Goal: Task Accomplishment & Management: Use online tool/utility

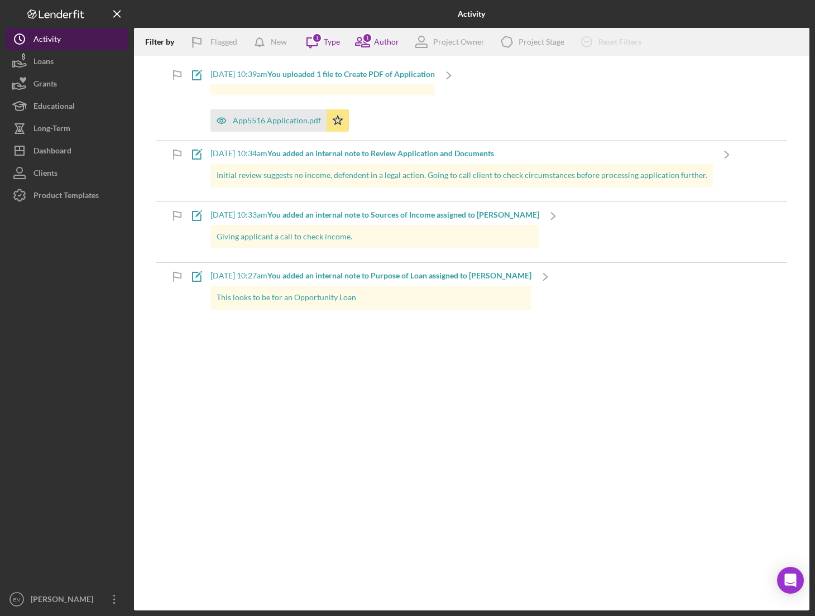
click at [61, 38] on button "Icon/History Activity" at bounding box center [67, 39] width 123 height 22
click at [58, 63] on button "Loans" at bounding box center [67, 61] width 123 height 22
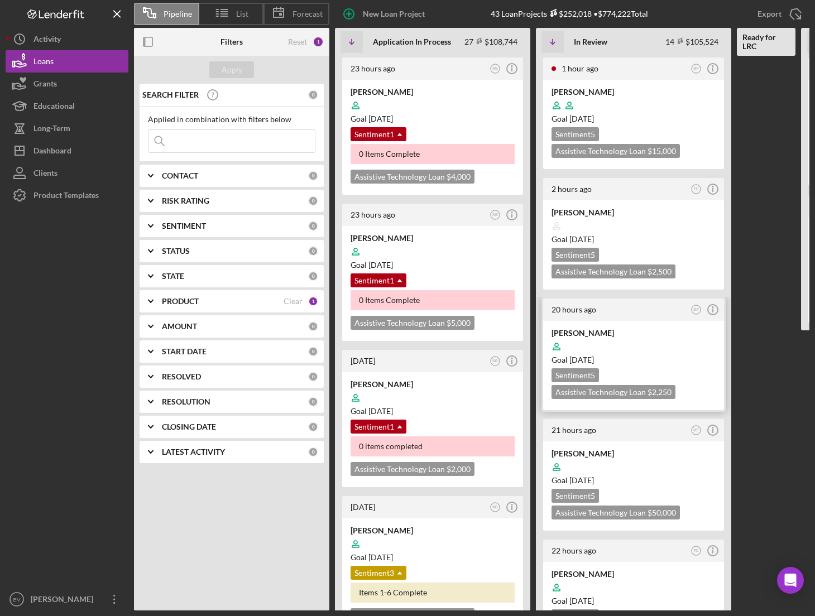
click at [637, 367] on div "[PERSON_NAME] Goal [DATE] Sentiment 5 Assistive Technology Loan $2,250 $788" at bounding box center [633, 365] width 181 height 89
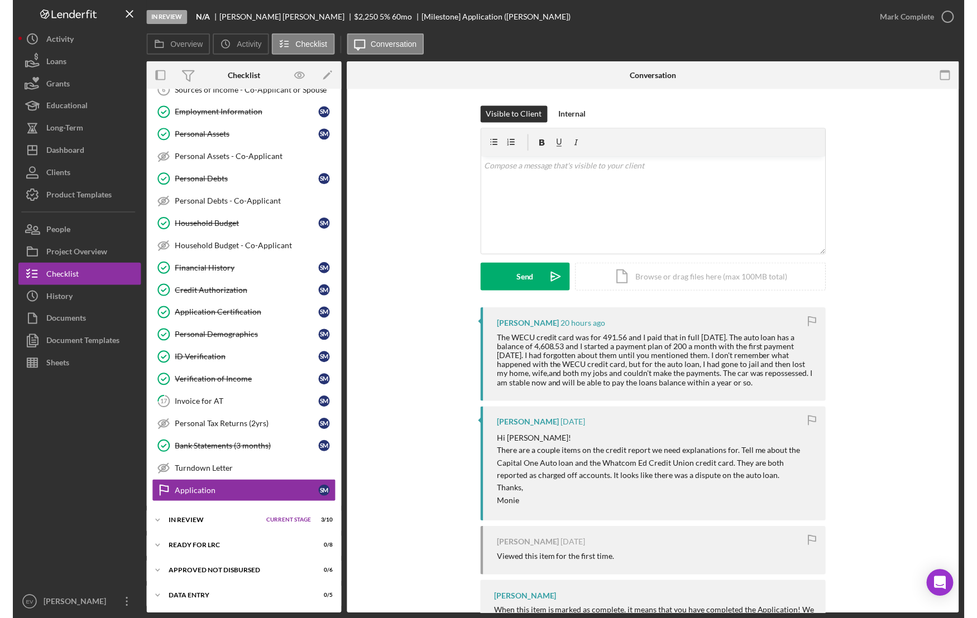
scroll to position [175, 0]
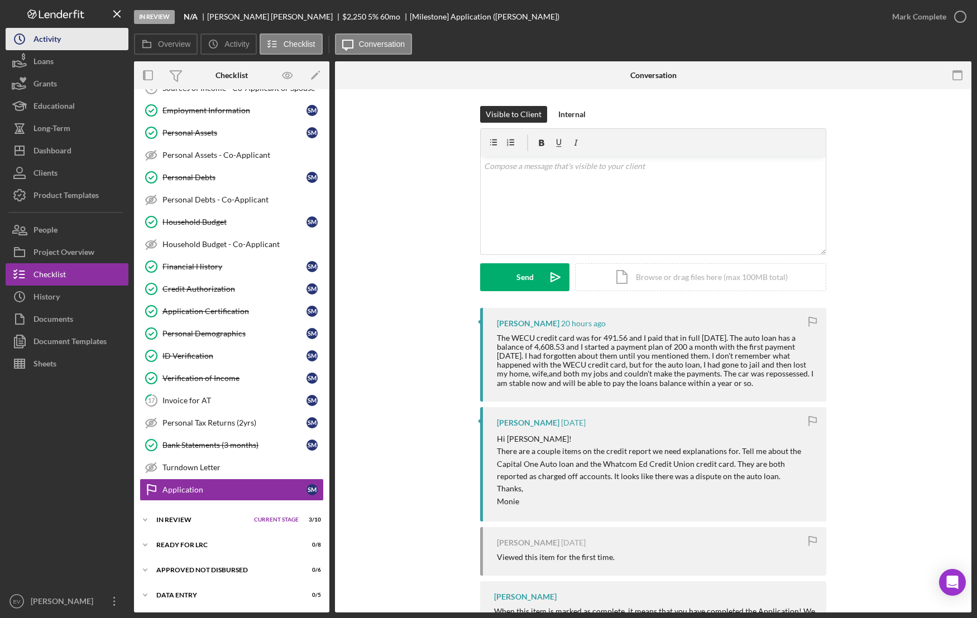
click at [88, 36] on button "Icon/History Activity" at bounding box center [67, 39] width 123 height 22
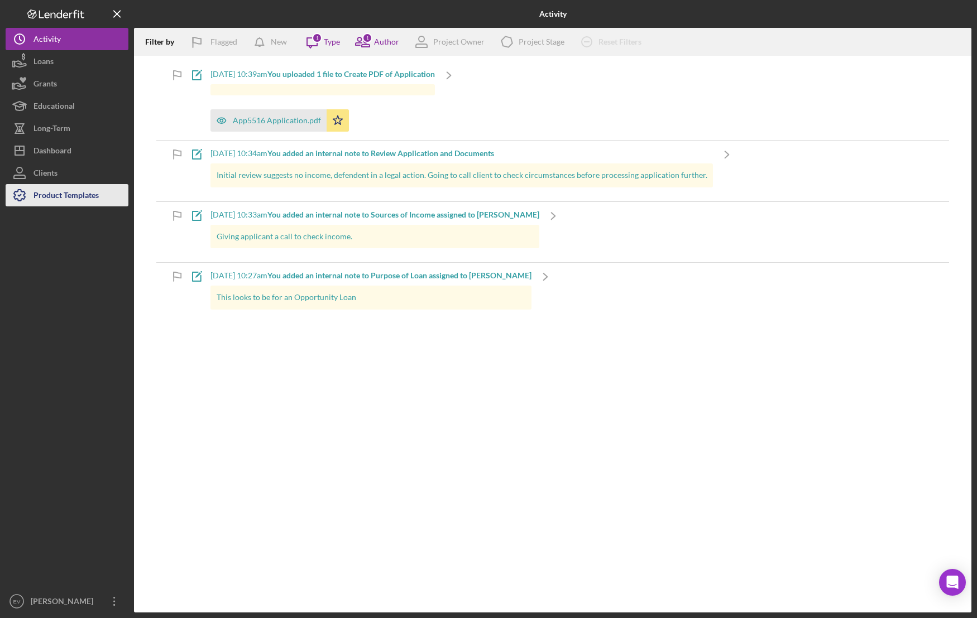
click at [54, 199] on div "Product Templates" at bounding box center [65, 196] width 65 height 25
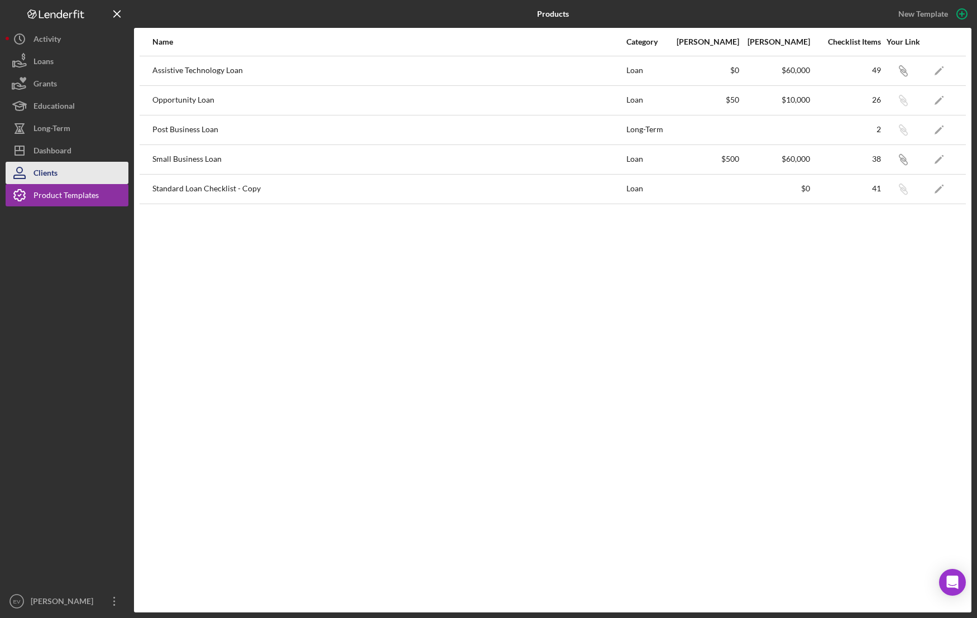
click at [91, 175] on button "Clients" at bounding box center [67, 173] width 123 height 22
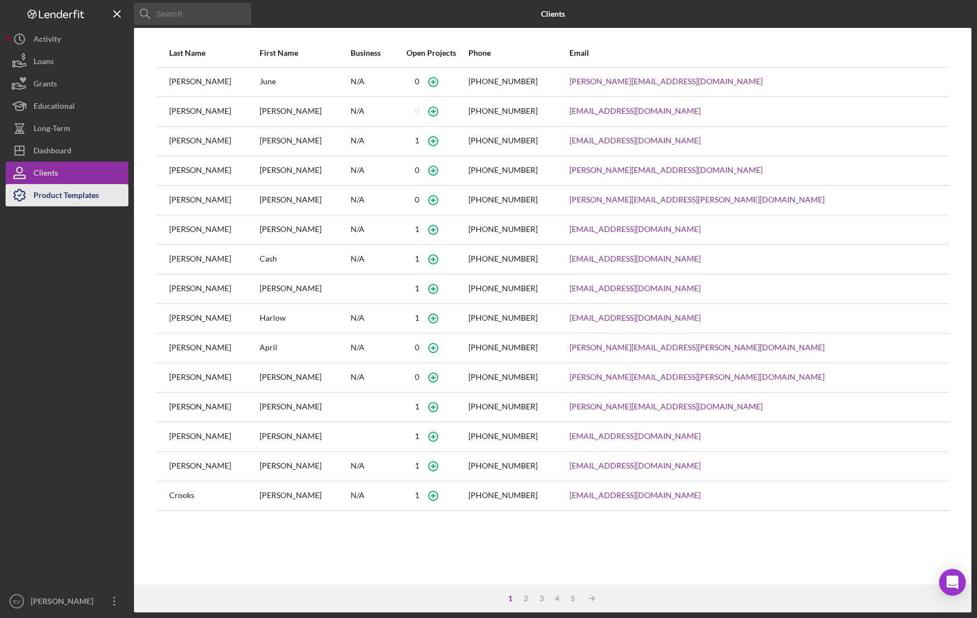
click at [76, 203] on div "Product Templates" at bounding box center [65, 196] width 65 height 25
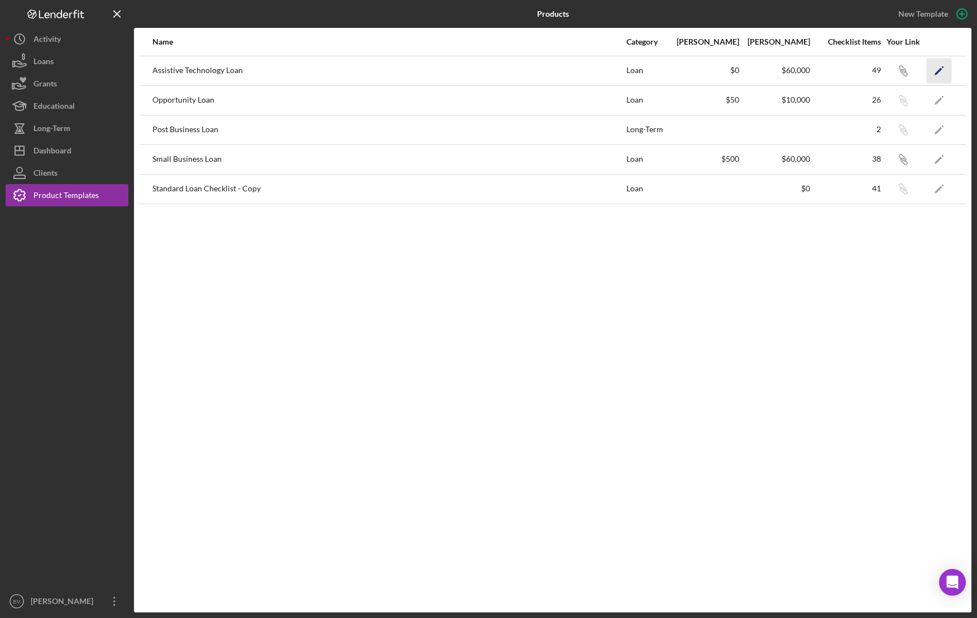
click at [814, 65] on icon "Icon/Edit" at bounding box center [939, 70] width 25 height 25
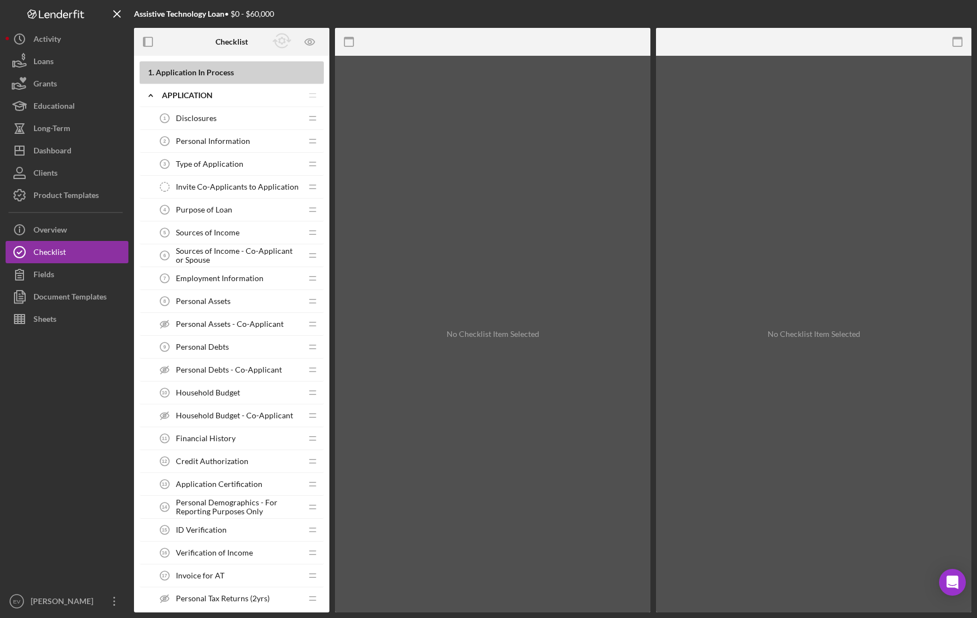
click at [400, 401] on div "No Checklist Item Selected" at bounding box center [492, 334] width 315 height 557
click at [214, 461] on span "Credit Authorization" at bounding box center [212, 461] width 73 height 9
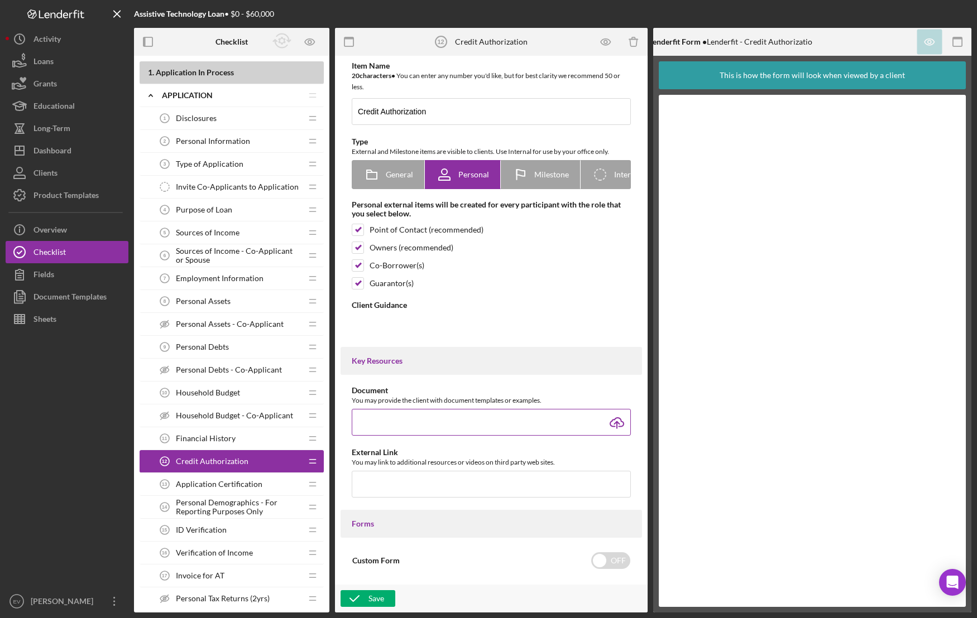
type textarea "<div> <p>The Credit Authorization Form grants us permission to access your cred…"
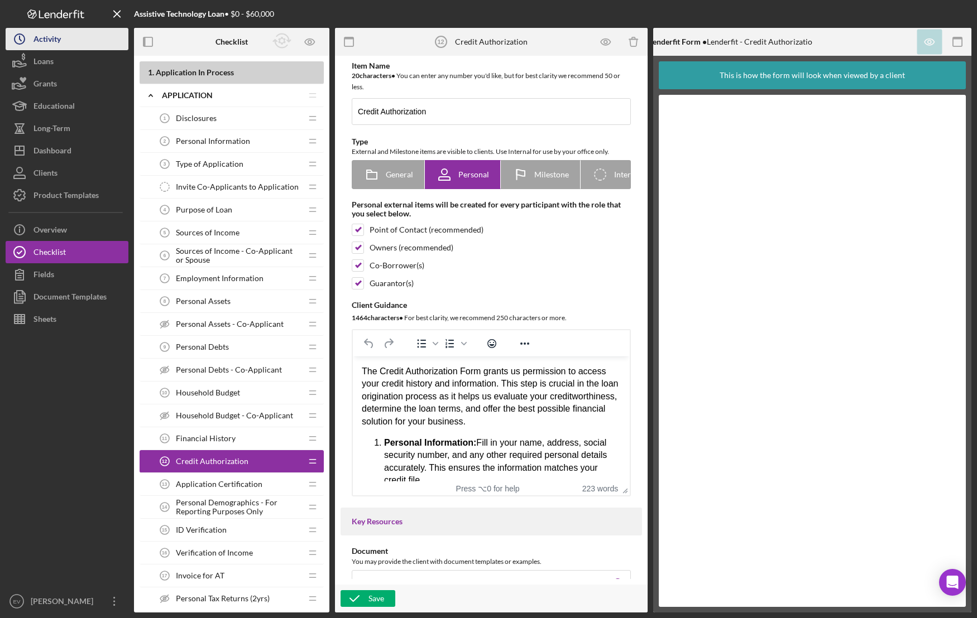
click at [63, 41] on button "Icon/History Activity" at bounding box center [67, 39] width 123 height 22
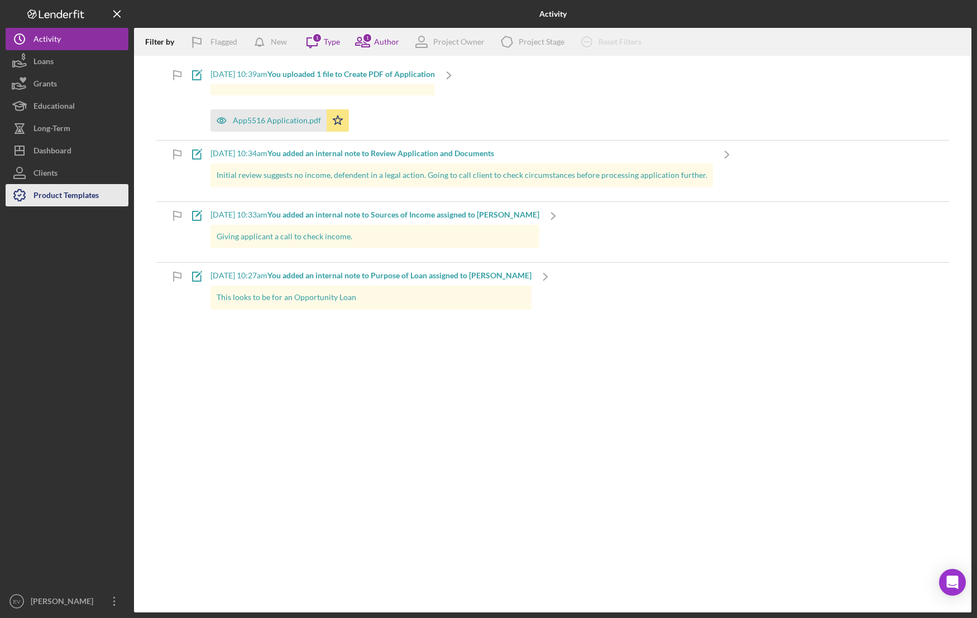
click at [107, 189] on button "Product Templates" at bounding box center [67, 195] width 123 height 22
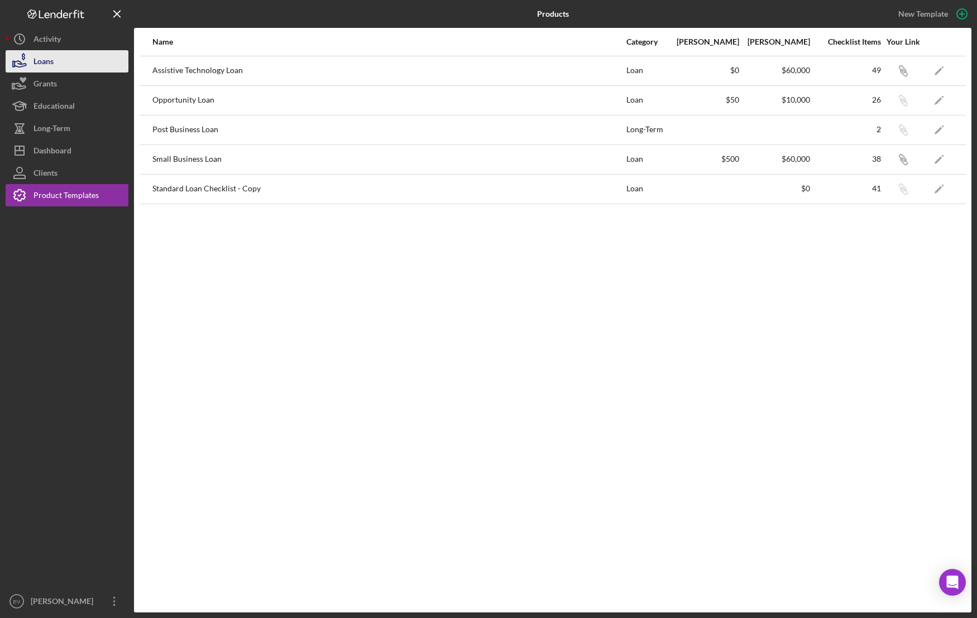
click at [68, 68] on button "Loans" at bounding box center [67, 61] width 123 height 22
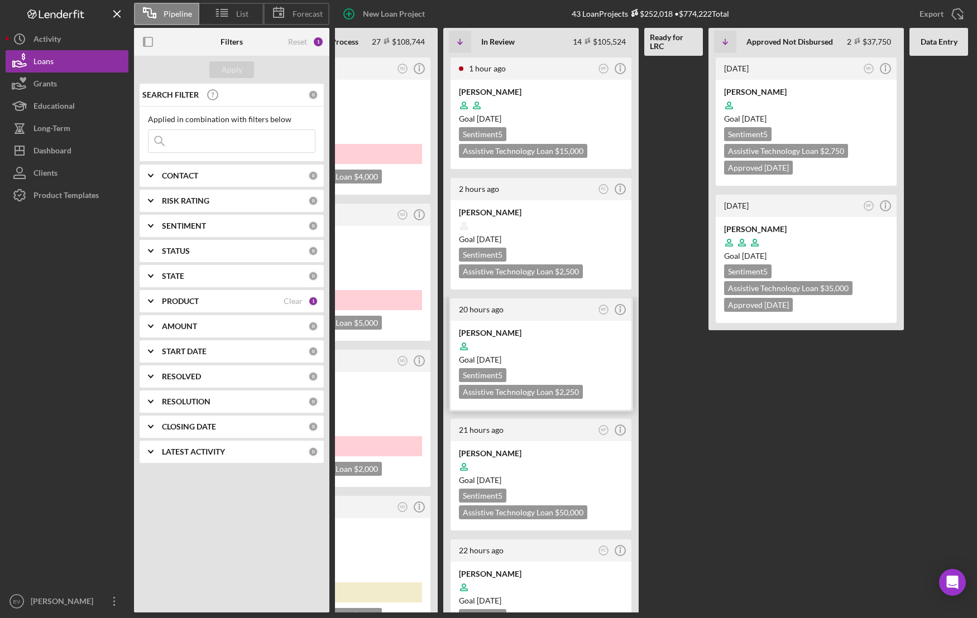
scroll to position [0, 95]
